Goal: Transaction & Acquisition: Obtain resource

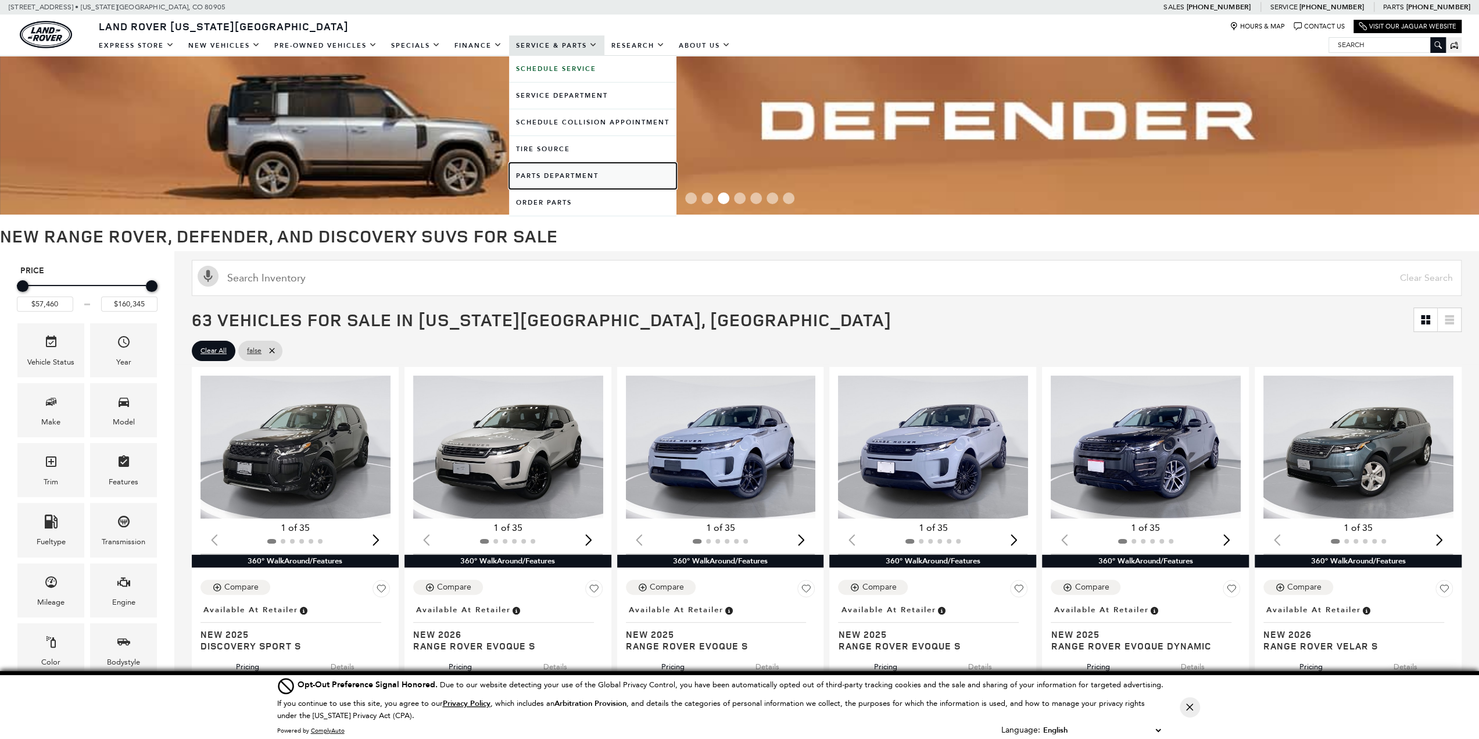
click at [553, 175] on link "Parts Department" at bounding box center [592, 176] width 167 height 26
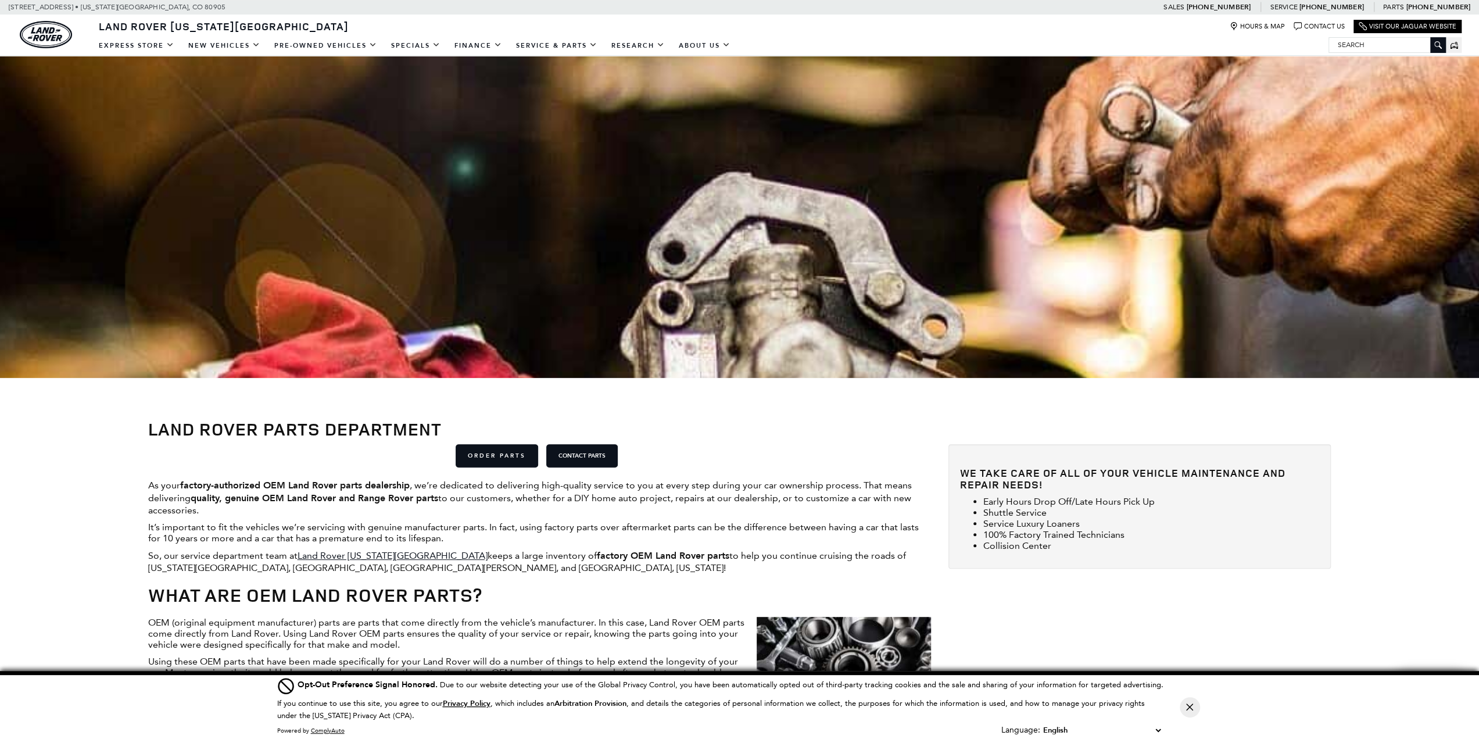
scroll to position [230, 0]
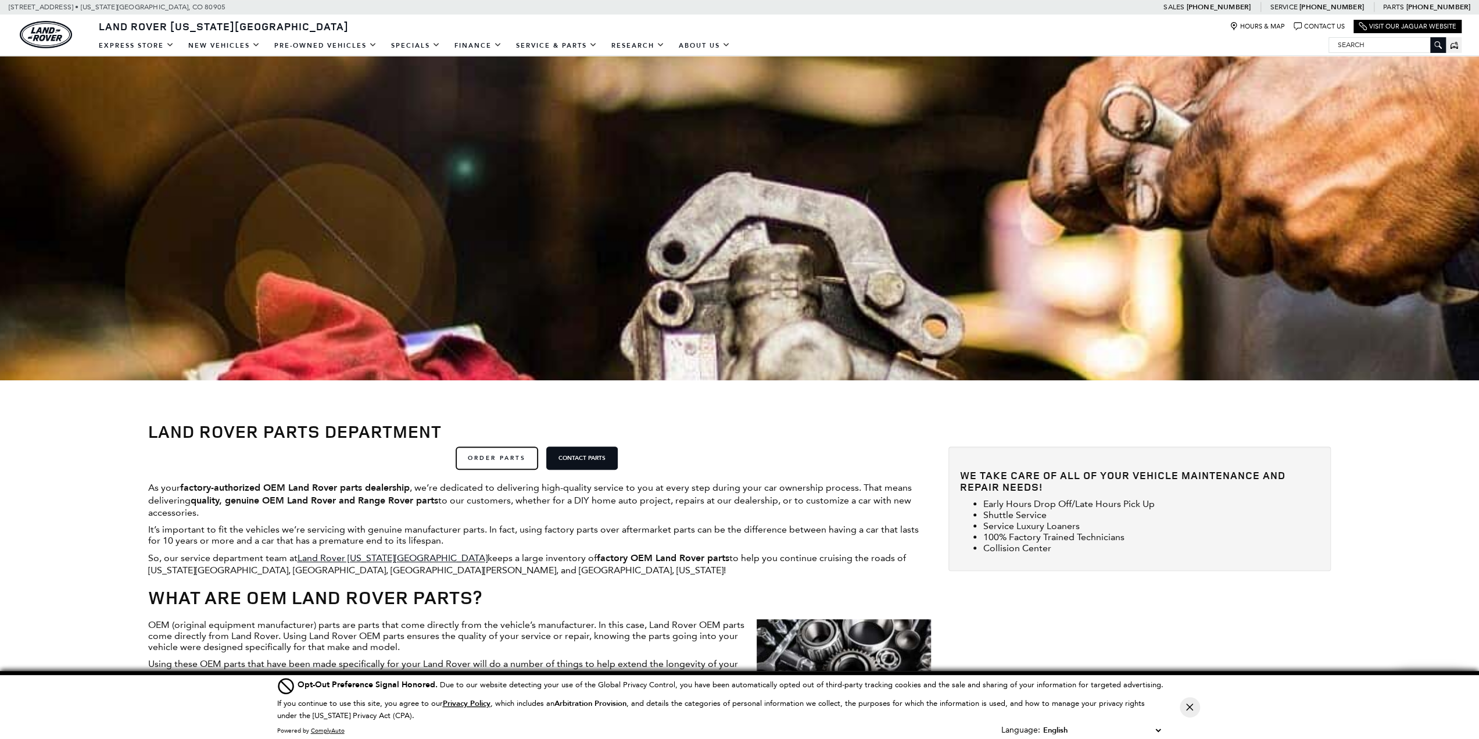
click at [509, 460] on link "ORDER PARTS" at bounding box center [497, 457] width 83 height 23
